Goal: Transaction & Acquisition: Purchase product/service

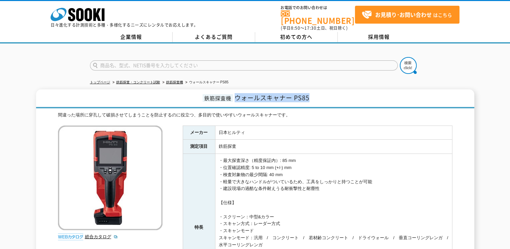
drag, startPoint x: 288, startPoint y: 94, endPoint x: 235, endPoint y: 99, distance: 52.8
click at [235, 99] on h1 "鉄筋探査機 ウォールスキャナー PS85" at bounding box center [255, 98] width 439 height 19
